Goal: Information Seeking & Learning: Check status

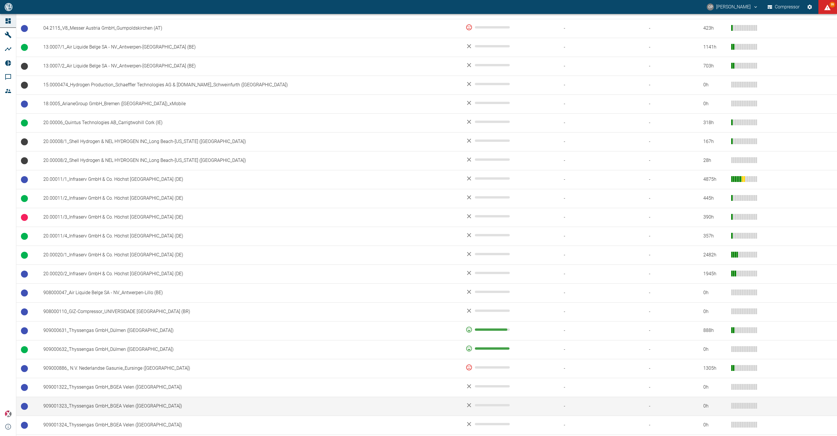
scroll to position [259, 0]
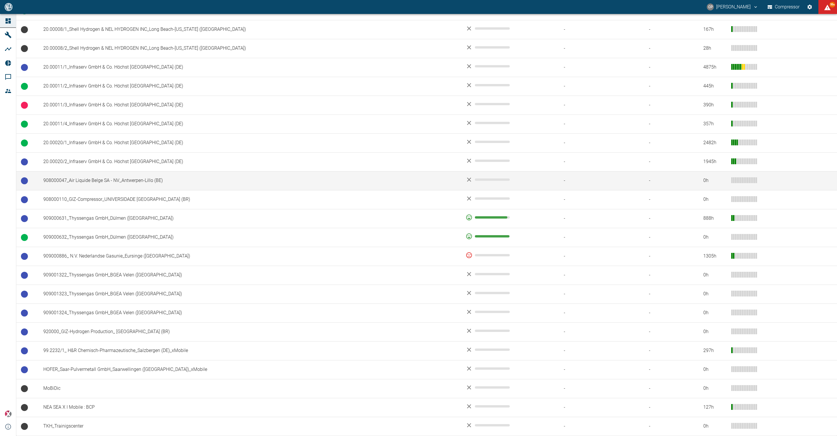
click at [140, 176] on td "908000047_Air Liquide Belge SA - NV_Antwerpen-Lillo (BE)" at bounding box center [250, 180] width 422 height 19
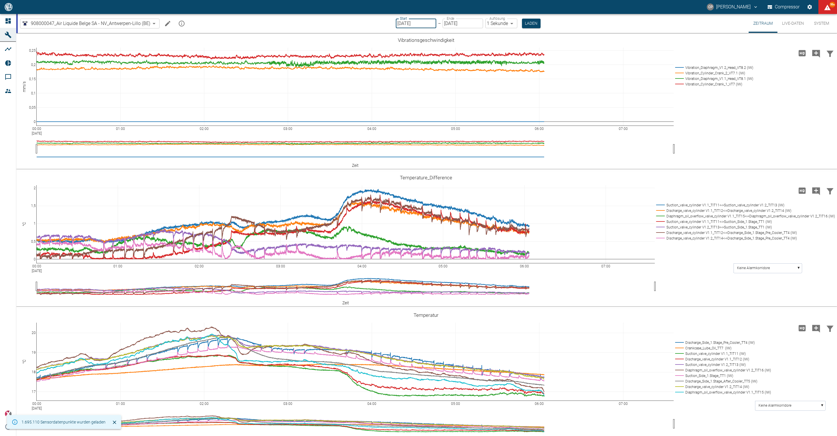
click at [413, 22] on input "[DATE]" at bounding box center [416, 24] width 40 height 10
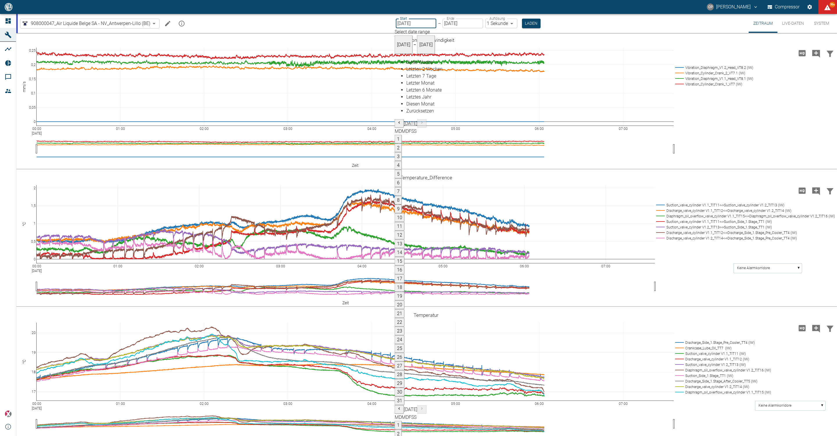
type input "[DATE]"
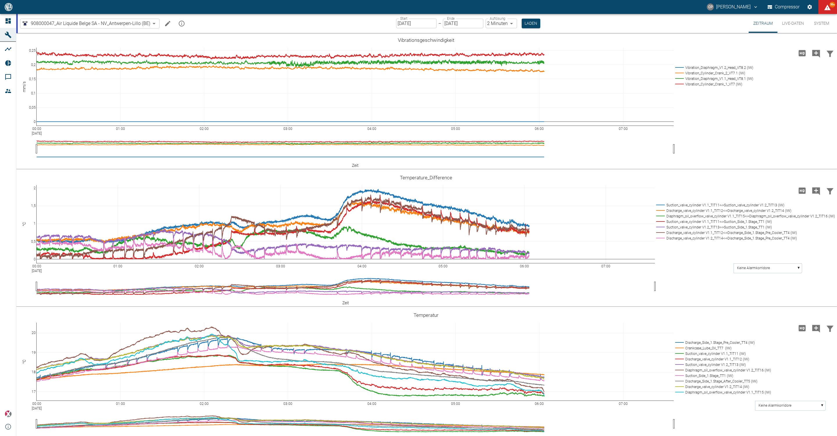
click at [506, 24] on body "[PERSON_NAME] Compressor 99+ Dashboard Maschinen Analysen Reports Kommentare Mi…" at bounding box center [418, 218] width 837 height 436
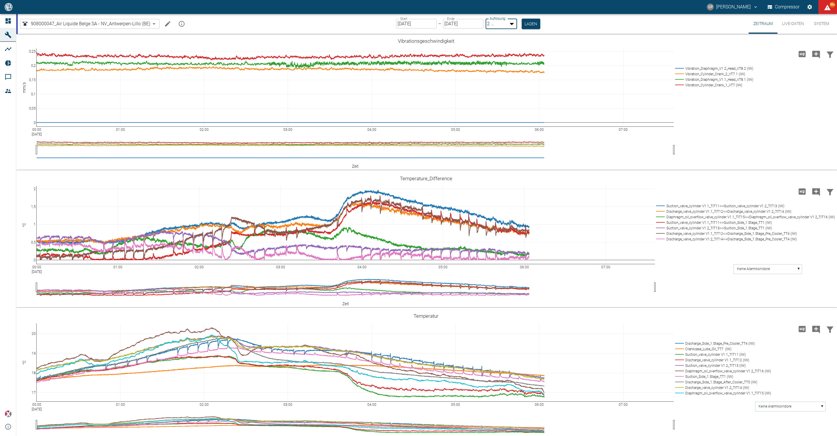
click at [506, 436] on li "1 Sekunde" at bounding box center [424, 444] width 825 height 7
type input "1sec"
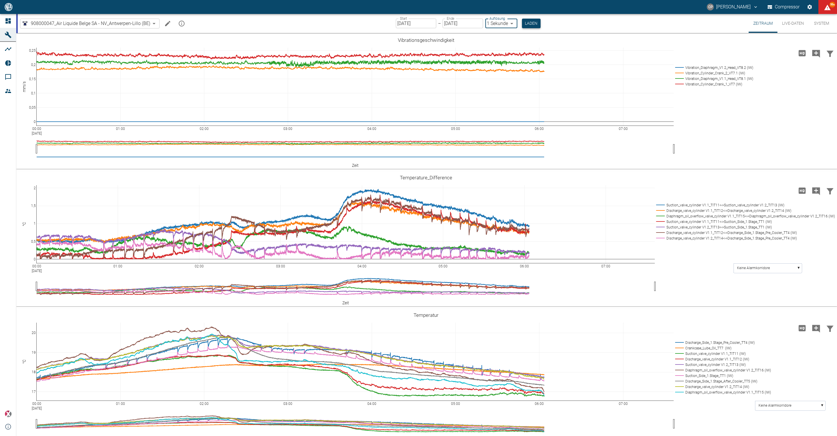
click at [531, 24] on button "Laden" at bounding box center [531, 24] width 19 height 10
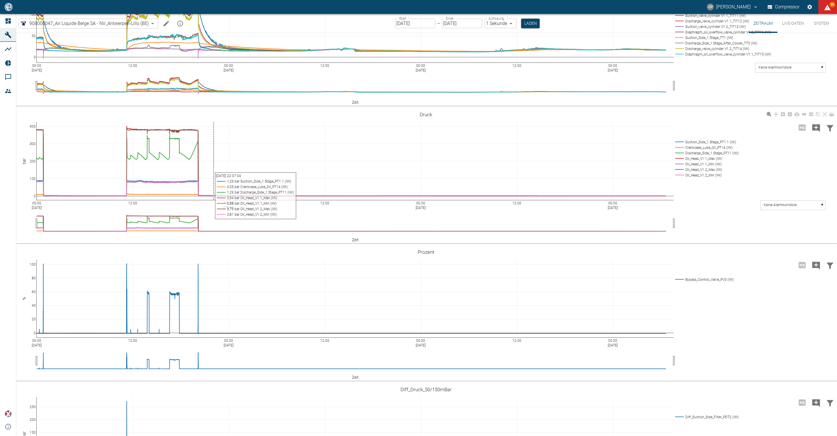
scroll to position [392, 0]
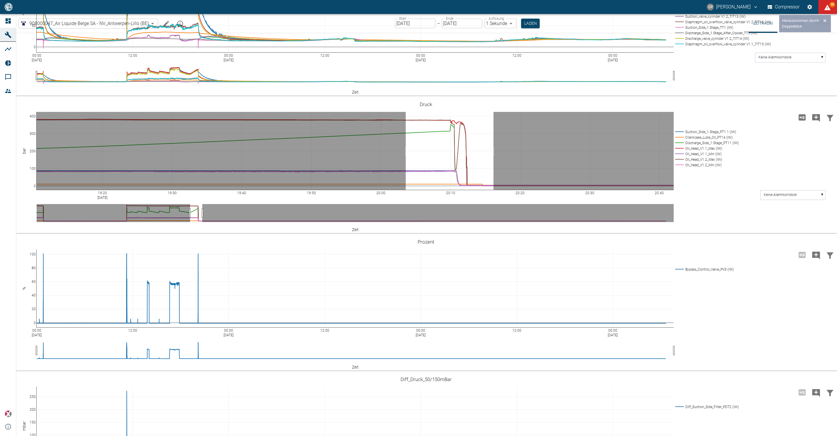
drag, startPoint x: 406, startPoint y: 245, endPoint x: 494, endPoint y: 251, distance: 87.9
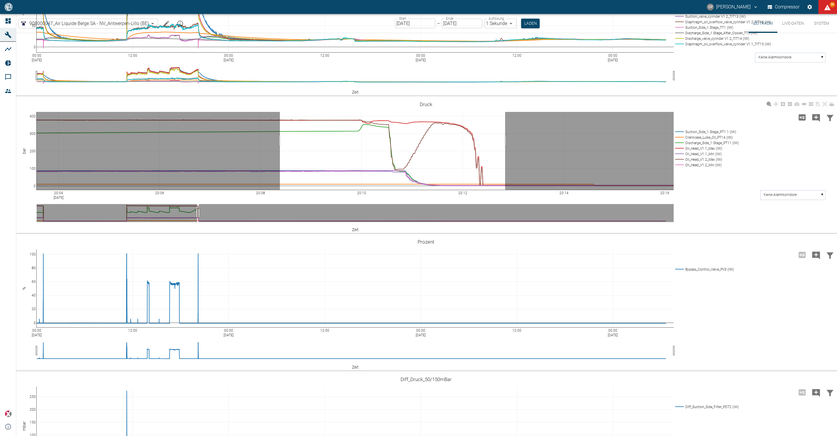
drag, startPoint x: 280, startPoint y: 235, endPoint x: 505, endPoint y: 235, distance: 225.0
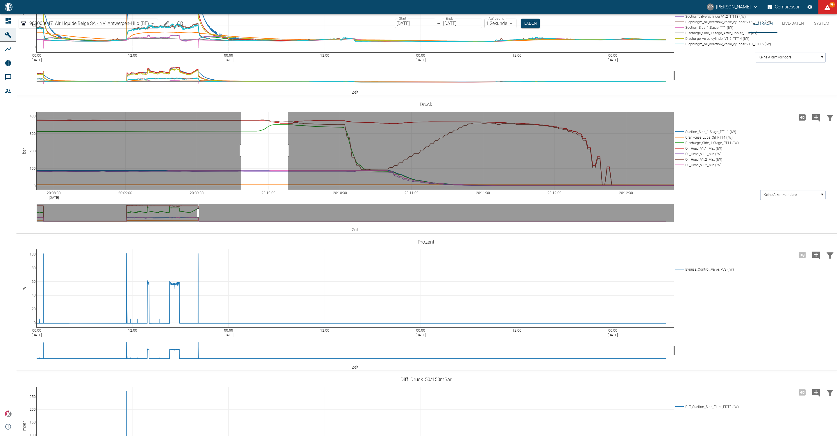
drag, startPoint x: 241, startPoint y: 244, endPoint x: 289, endPoint y: 244, distance: 47.7
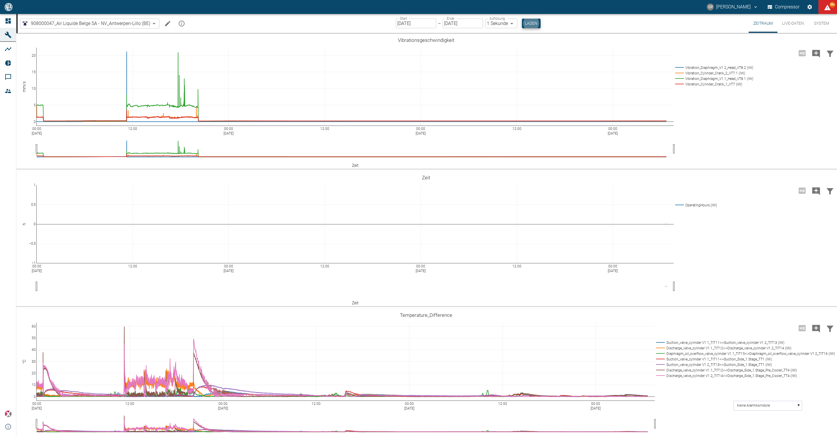
scroll to position [392, 0]
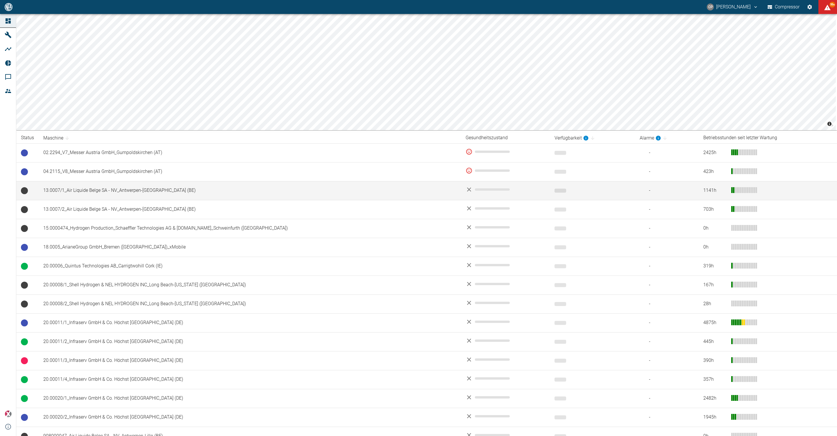
click at [133, 190] on td "13.0007/1_Air Liquide Belge SA - NV_Antwerpen-[GEOGRAPHIC_DATA] (BE)" at bounding box center [250, 190] width 422 height 19
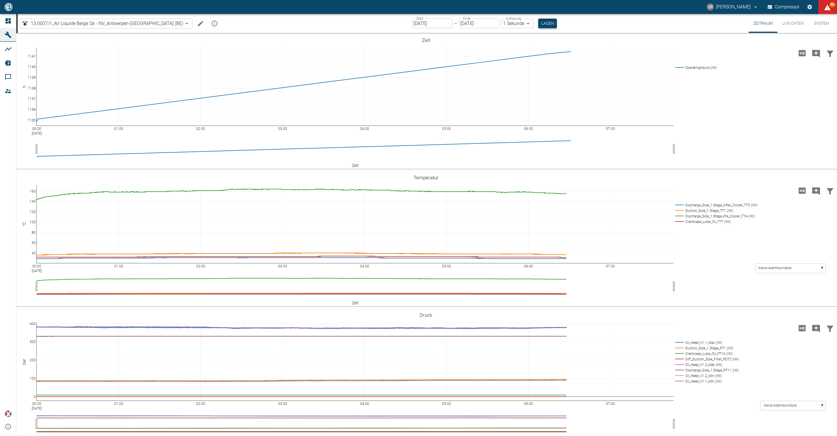
click at [538, 23] on button "Laden" at bounding box center [547, 24] width 19 height 10
click at [566, 23] on div "13.0007/1_Air Liquide Belge SA - NV_Antwerpen-Lillo (BE) 7660faed-fd66-4731-a2e…" at bounding box center [427, 23] width 819 height 19
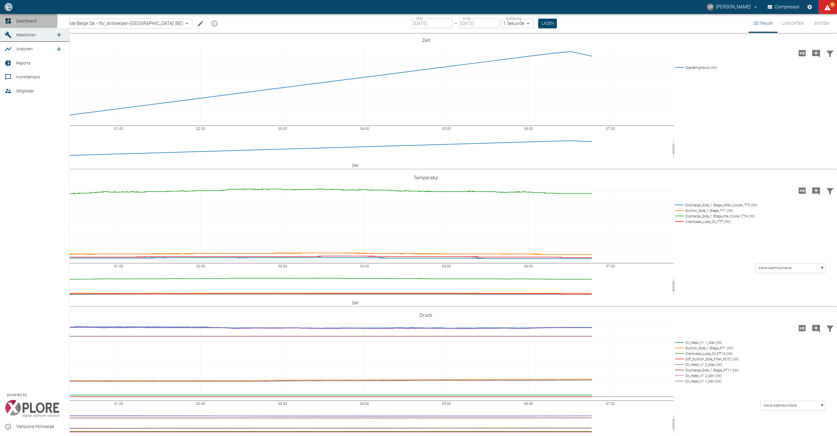
click at [9, 21] on icon at bounding box center [8, 20] width 5 height 5
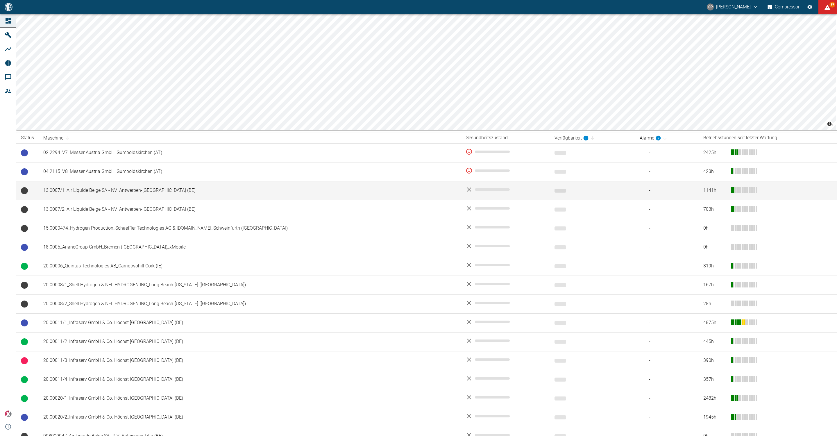
click at [135, 192] on td "13.0007/1_Air Liquide Belge SA - NV_Antwerpen-[GEOGRAPHIC_DATA] (BE)" at bounding box center [250, 190] width 422 height 19
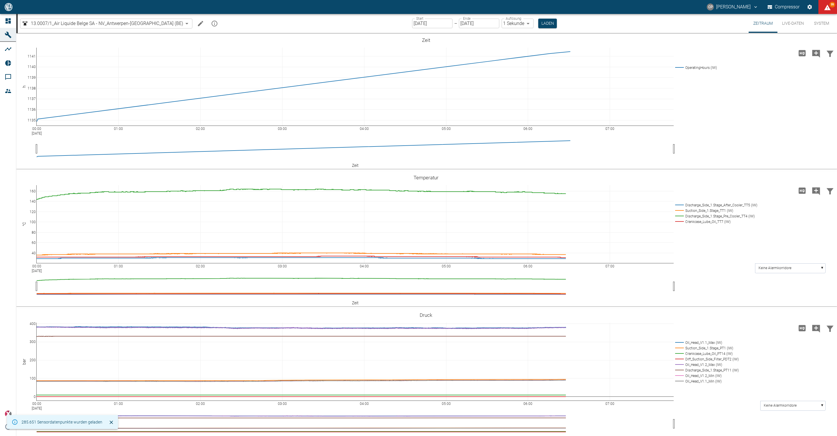
click at [412, 25] on input "[DATE]" at bounding box center [432, 24] width 40 height 10
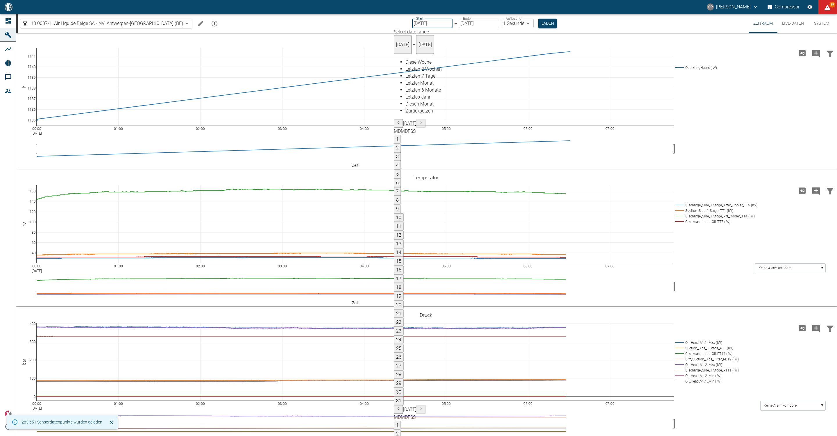
type input "[DATE]"
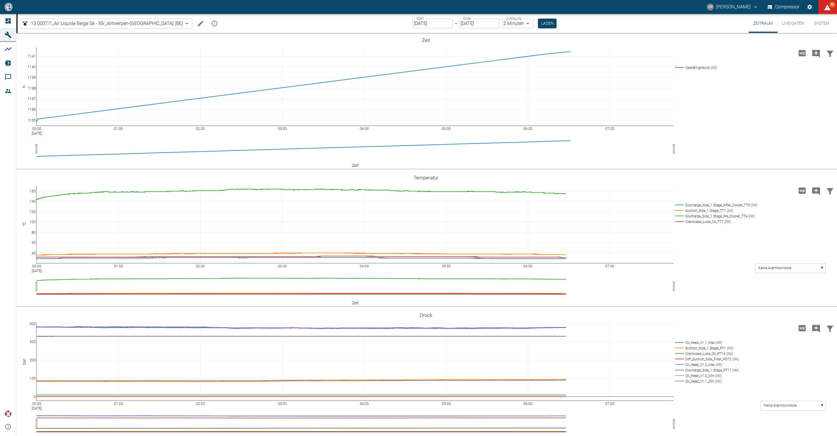
click at [504, 24] on body "CP Christoph Palm Compressor 99 Dashboard Maschinen Analysen Reports Kommentare…" at bounding box center [418, 218] width 837 height 436
click at [500, 436] on li "1 Sekunde" at bounding box center [424, 444] width 825 height 7
type input "1sec"
click at [538, 24] on button "Laden" at bounding box center [547, 24] width 19 height 10
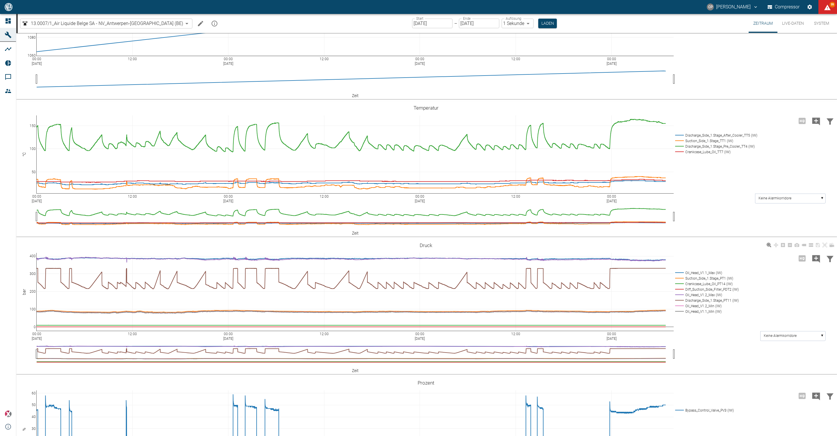
scroll to position [148, 0]
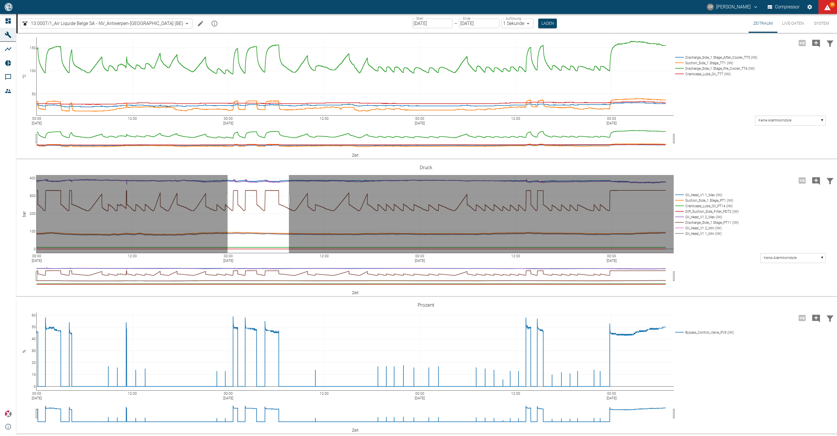
drag, startPoint x: 228, startPoint y: 199, endPoint x: 289, endPoint y: 198, distance: 61.3
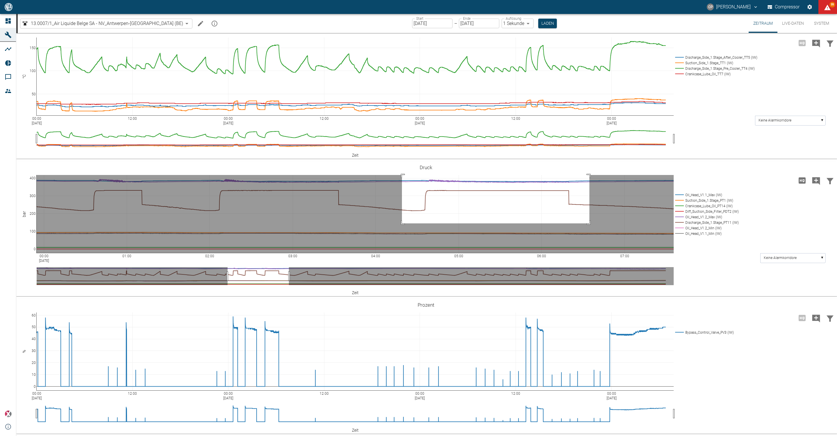
drag, startPoint x: 402, startPoint y: 223, endPoint x: 596, endPoint y: 168, distance: 201.7
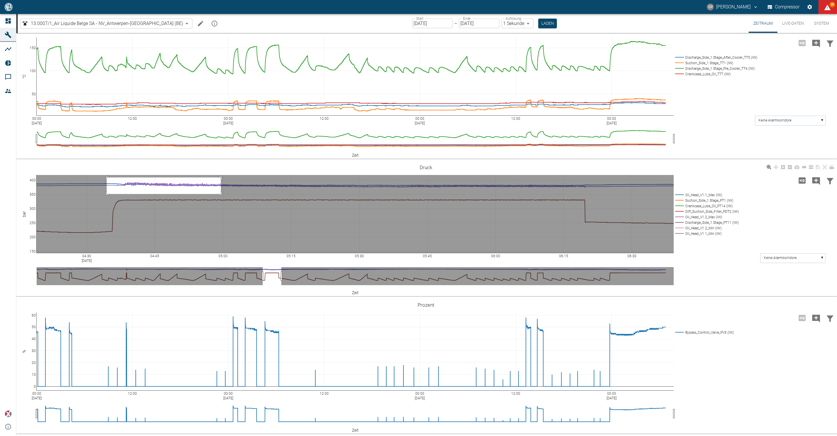
drag, startPoint x: 107, startPoint y: 194, endPoint x: 224, endPoint y: 175, distance: 118.3
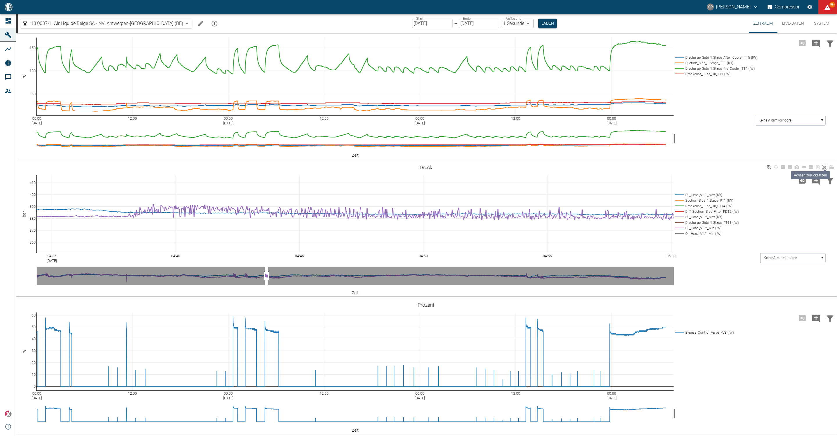
click at [826, 168] on icon at bounding box center [825, 167] width 5 height 5
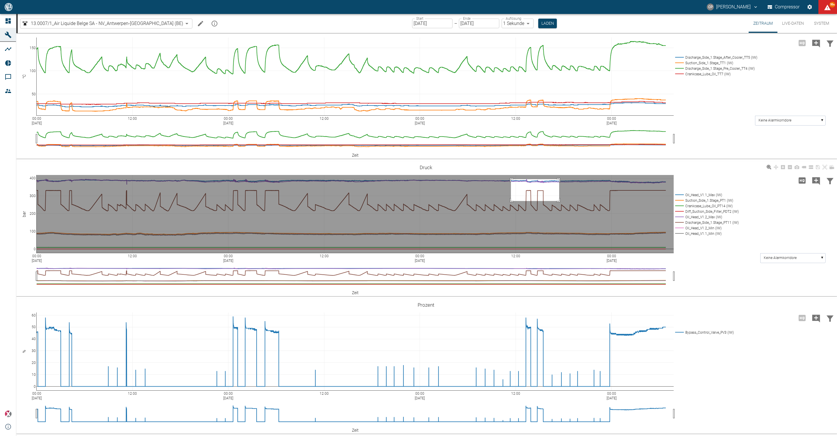
drag, startPoint x: 511, startPoint y: 201, endPoint x: 561, endPoint y: 177, distance: 55.4
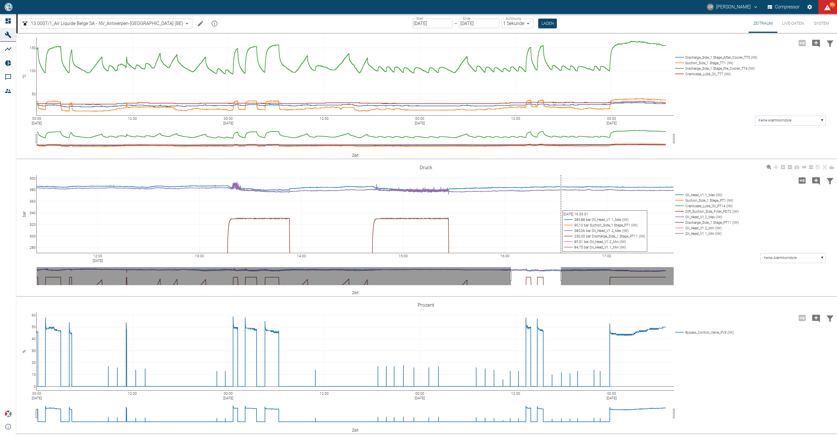
drag, startPoint x: 561, startPoint y: 177, endPoint x: 530, endPoint y: 164, distance: 33.5
click at [530, 164] on div "12:00 Sep 14, 2025 13:00 14:00 15:00 16:00 17:00 280 300 320 340 360 380 400 Oi…" at bounding box center [426, 228] width 820 height 131
click at [823, 168] on icon at bounding box center [825, 167] width 5 height 5
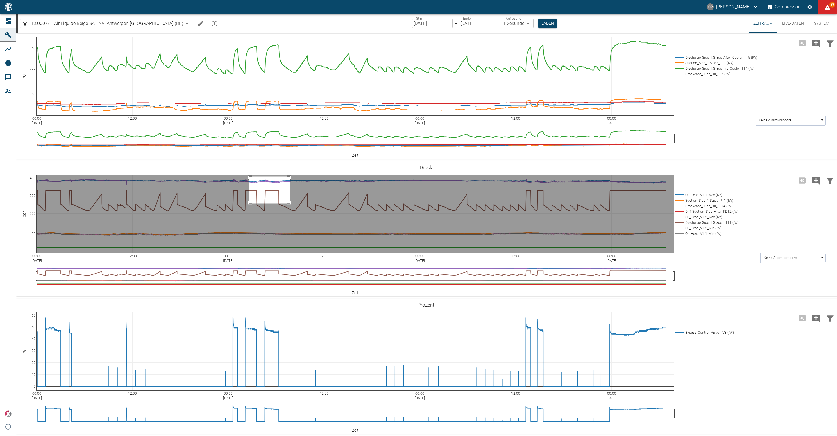
drag, startPoint x: 249, startPoint y: 203, endPoint x: 290, endPoint y: 176, distance: 48.6
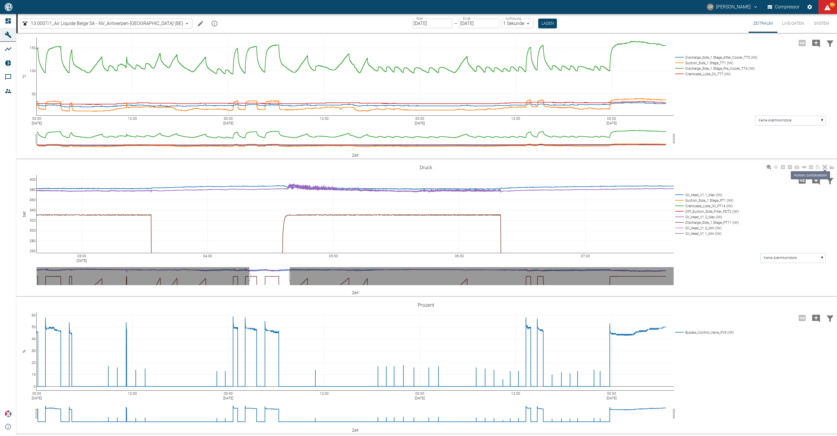
click at [825, 165] on icon at bounding box center [825, 167] width 5 height 5
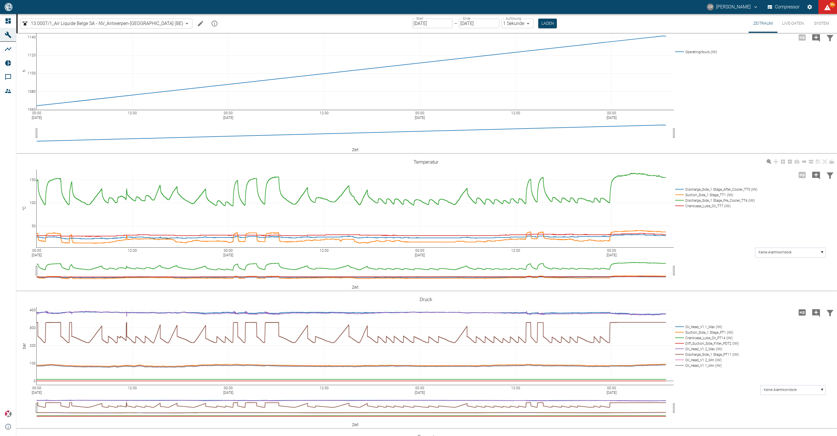
scroll to position [0, 0]
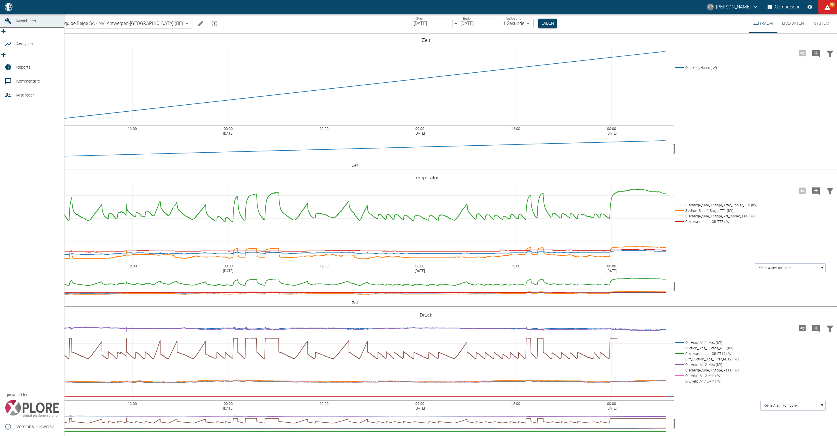
click at [12, 10] on div at bounding box center [9, 6] width 9 height 7
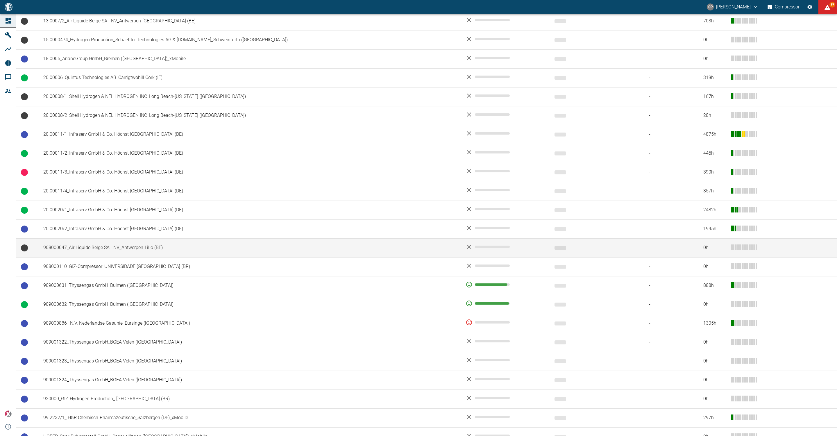
scroll to position [218, 0]
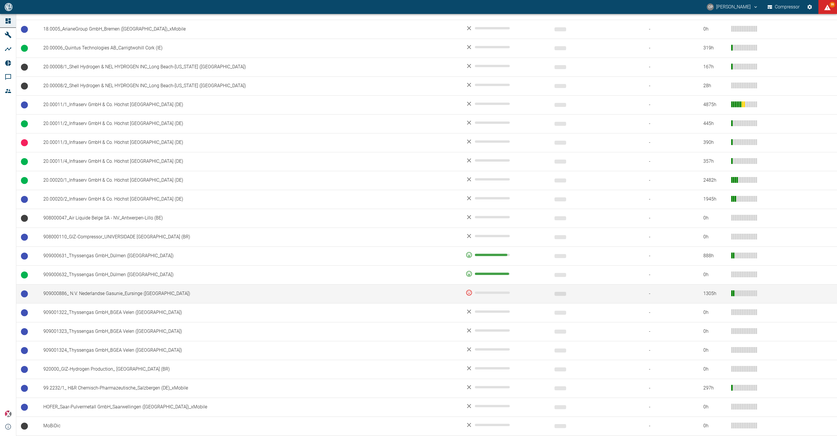
drag, startPoint x: 125, startPoint y: 310, endPoint x: 111, endPoint y: 300, distance: 17.3
click at [111, 300] on td "909000886_ N.V. Nederlandse Gasunie_Eursinge ([GEOGRAPHIC_DATA])" at bounding box center [250, 293] width 422 height 19
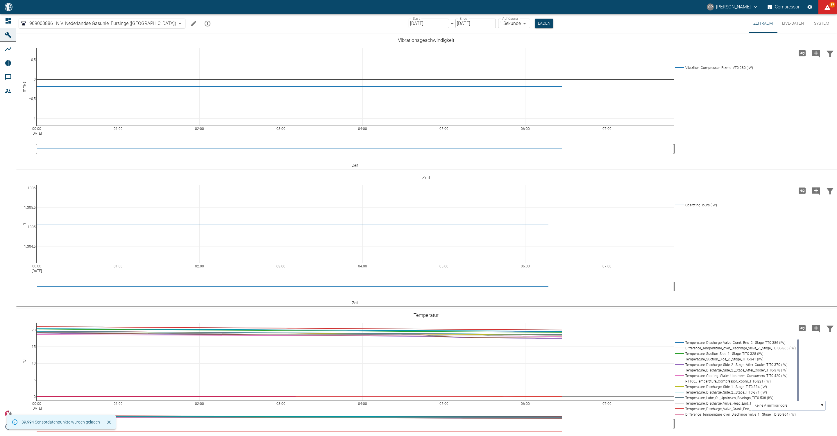
type input "2min"
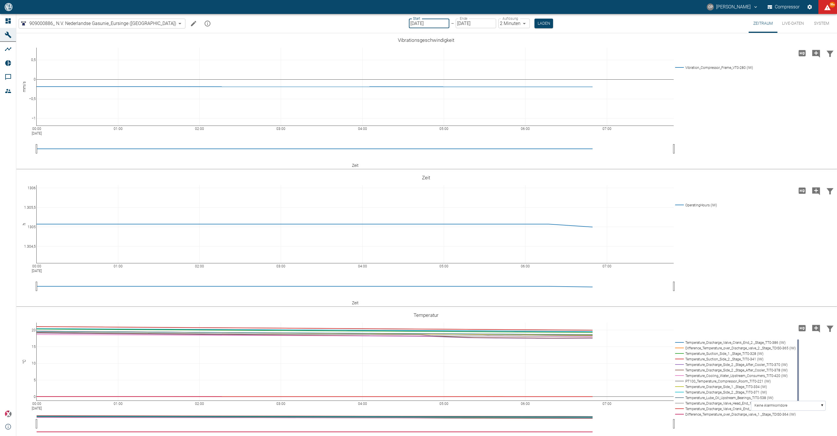
click at [409, 24] on input "[DATE]" at bounding box center [429, 24] width 40 height 10
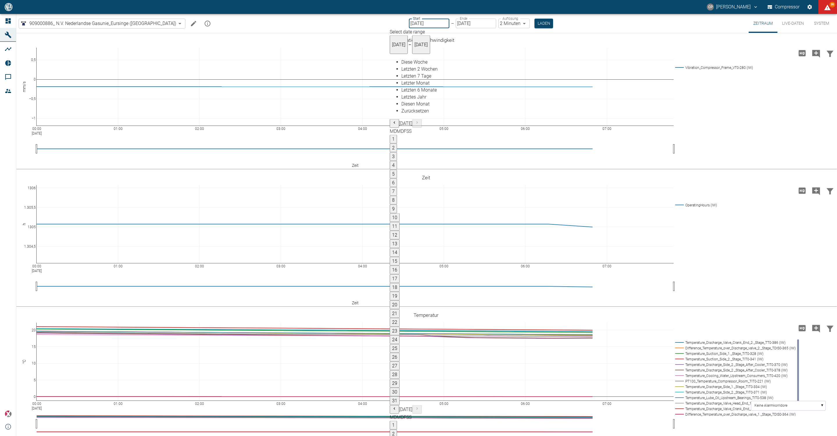
type input "[DATE]"
click at [501, 24] on body "CP Christoph Palm Compressor 99 Dashboard Maschinen Analysen Reports Kommentare…" at bounding box center [418, 218] width 837 height 436
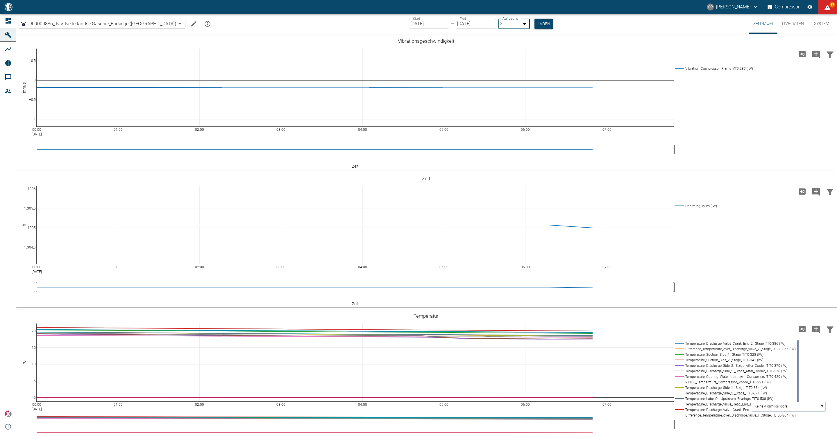
click at [498, 436] on li "1 Sekunde" at bounding box center [424, 444] width 825 height 7
type input "1sec"
click at [535, 23] on button "Laden" at bounding box center [544, 24] width 19 height 10
